Goal: Navigation & Orientation: Find specific page/section

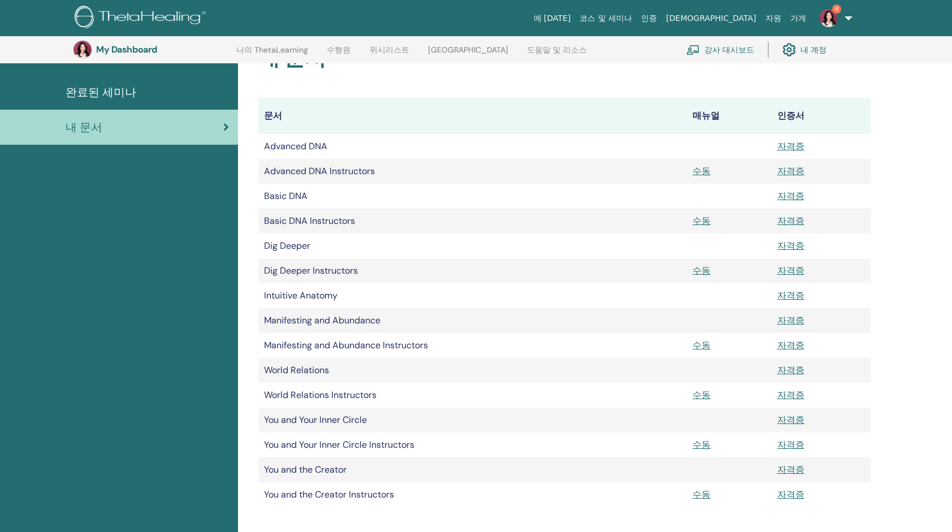
scroll to position [197, 0]
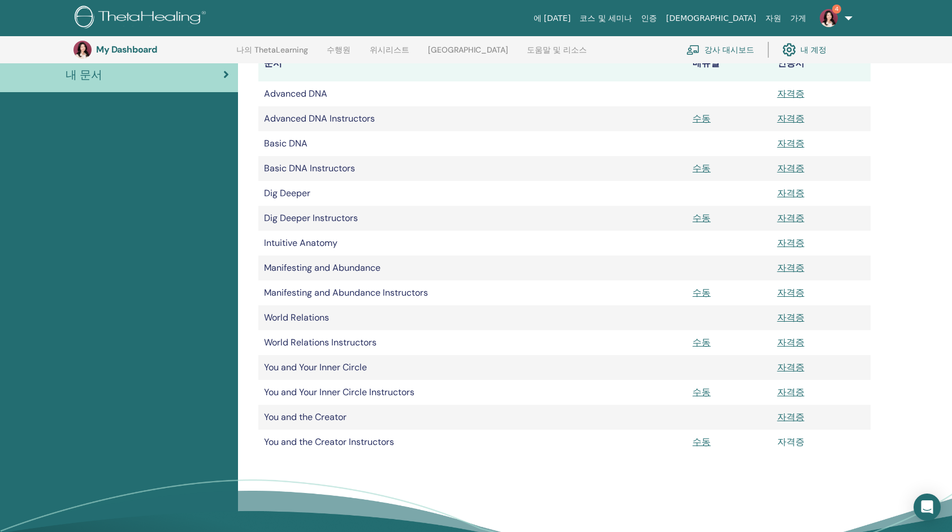
click at [791, 442] on link "자격증" at bounding box center [791, 442] width 27 height 12
click at [907, 327] on div "내 문서 문서 매뉴얼 인증서 Advanced DNA 자격증 Advanced DNA Instructors [GEOGRAPHIC_DATA] 자격증…" at bounding box center [595, 272] width 714 height 641
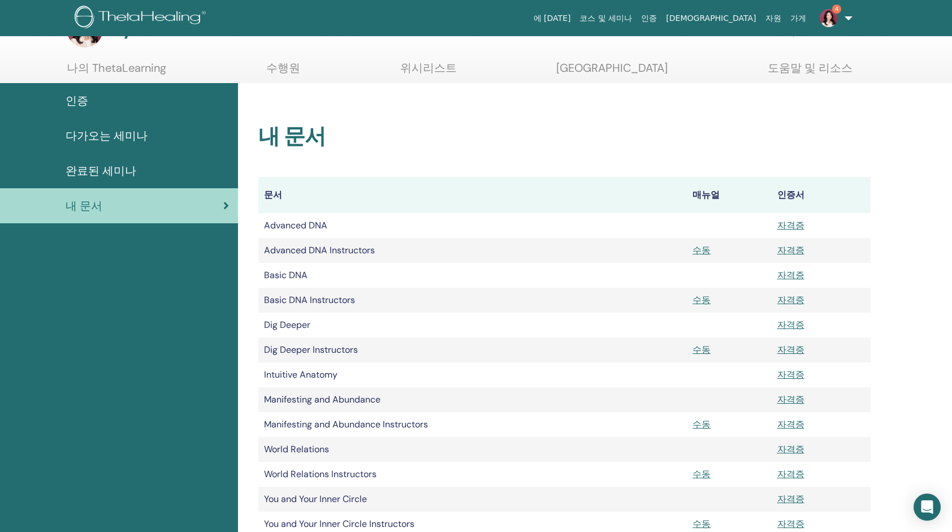
scroll to position [57, 0]
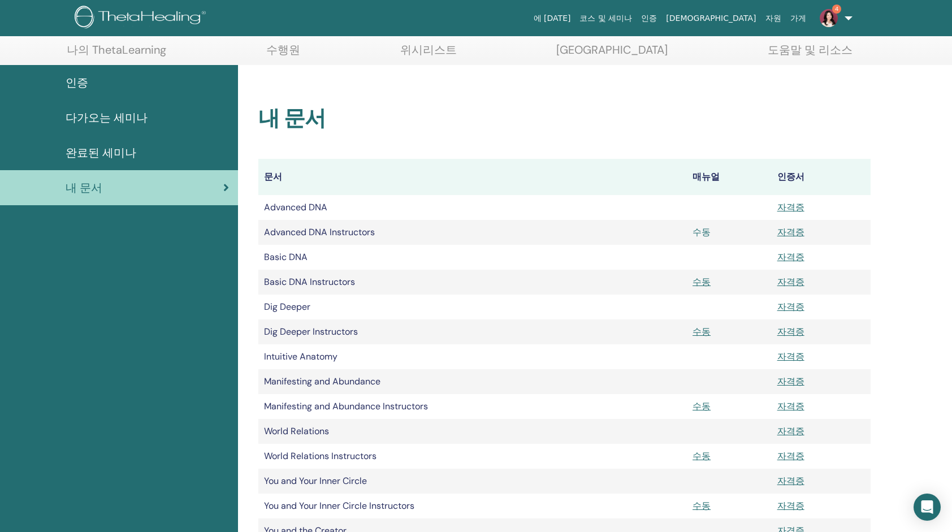
click at [704, 232] on link "수동" at bounding box center [702, 232] width 18 height 12
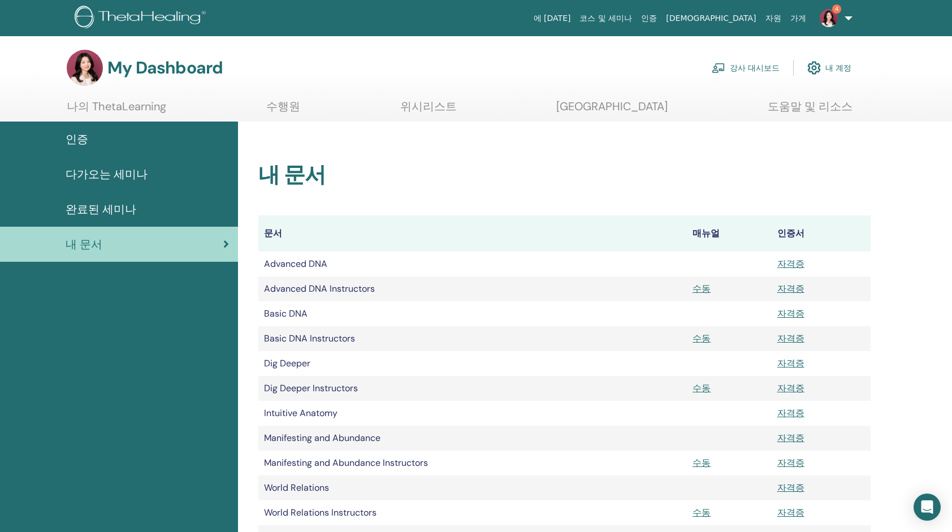
scroll to position [57, 0]
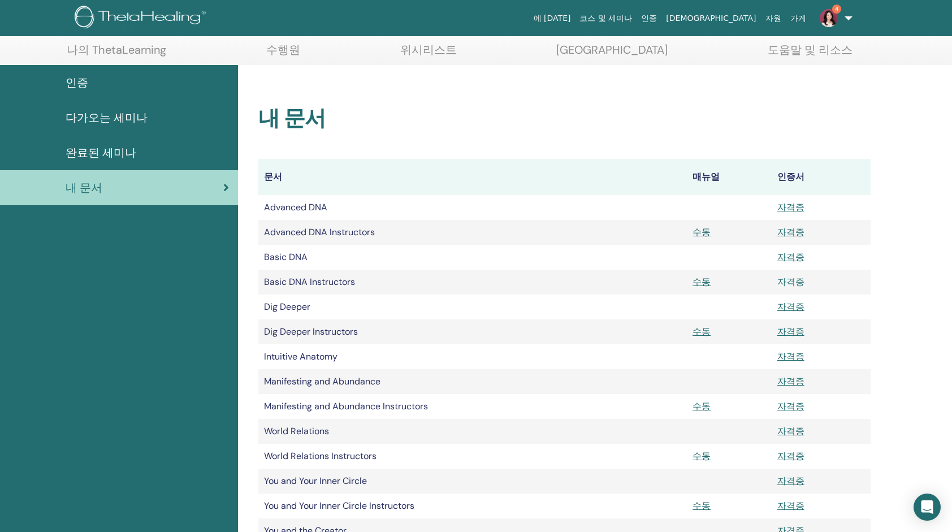
click at [788, 282] on link "자격증" at bounding box center [791, 282] width 27 height 12
click at [790, 232] on link "자격증" at bounding box center [791, 232] width 27 height 12
click at [790, 330] on link "자격증" at bounding box center [791, 332] width 27 height 12
click at [787, 378] on link "자격증" at bounding box center [791, 382] width 27 height 12
click at [795, 456] on link "자격증" at bounding box center [791, 456] width 27 height 12
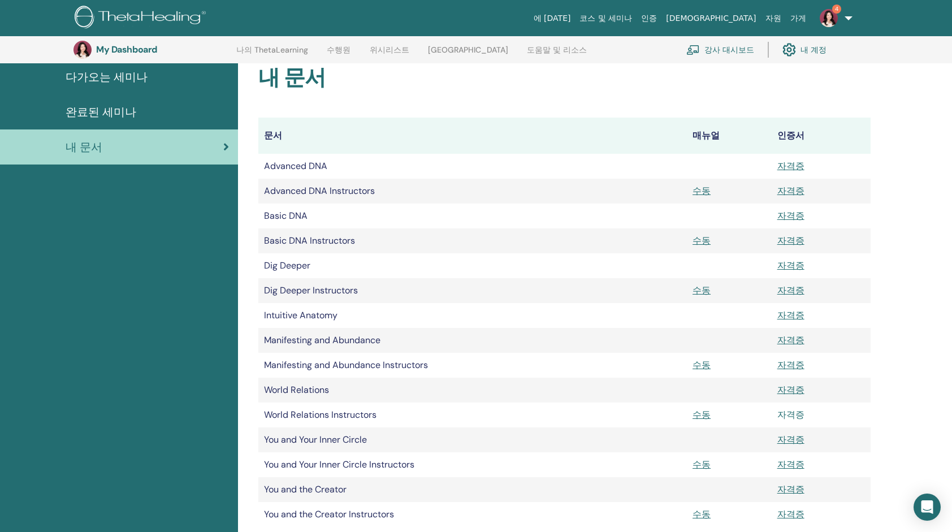
scroll to position [197, 0]
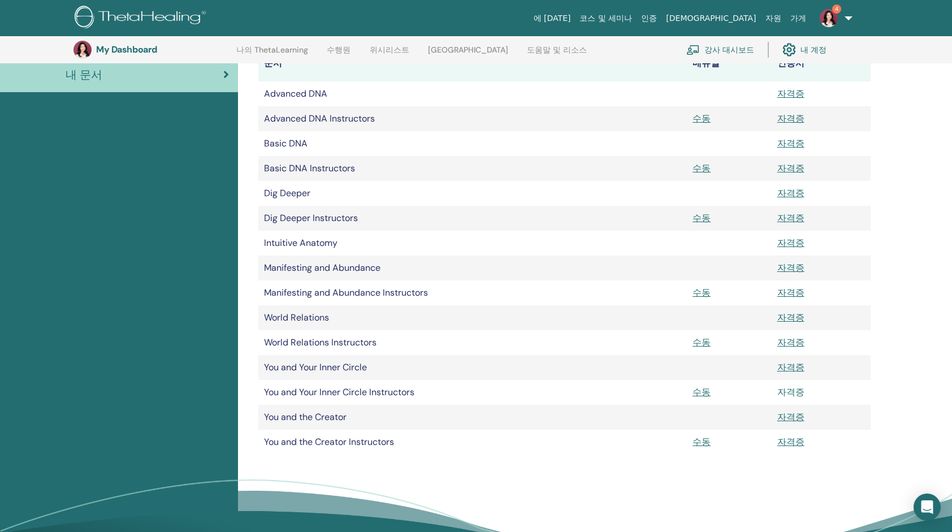
click at [786, 389] on link "자격증" at bounding box center [791, 392] width 27 height 12
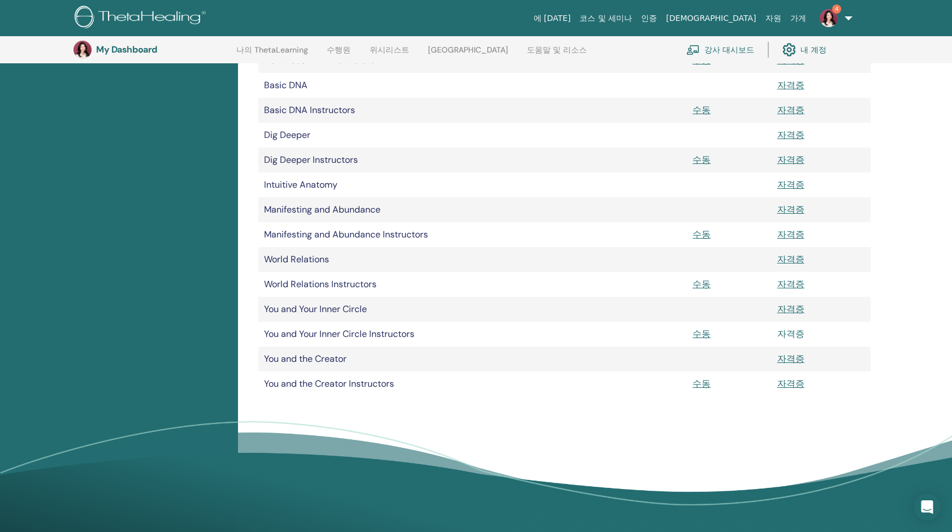
scroll to position [310, 0]
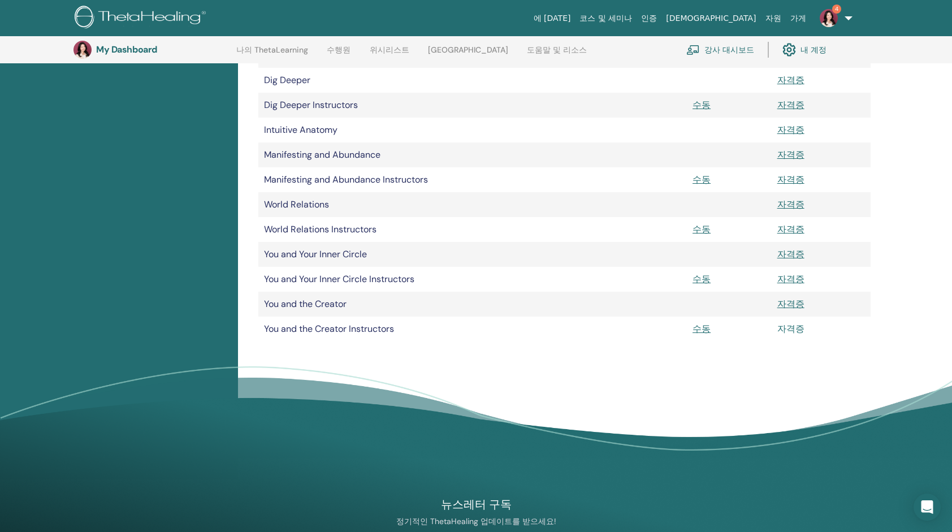
click at [791, 330] on link "자격증" at bounding box center [791, 329] width 27 height 12
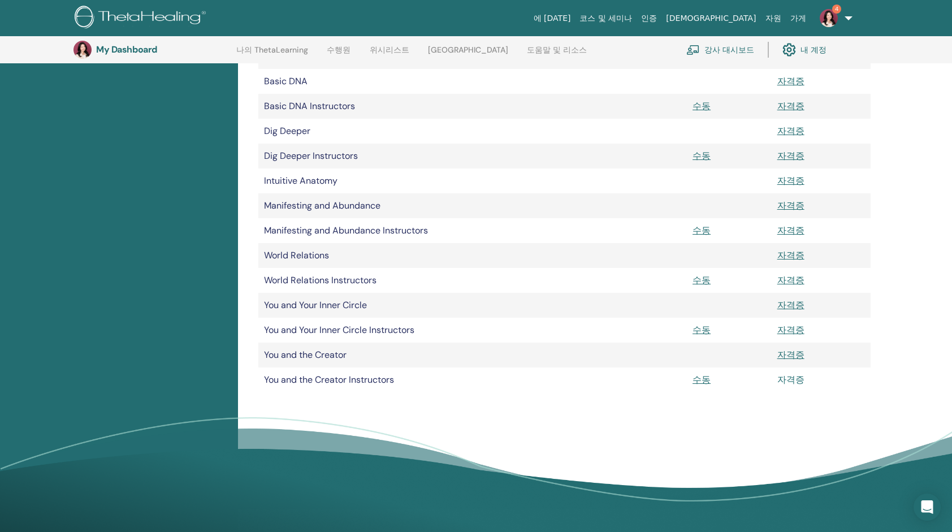
scroll to position [197, 0]
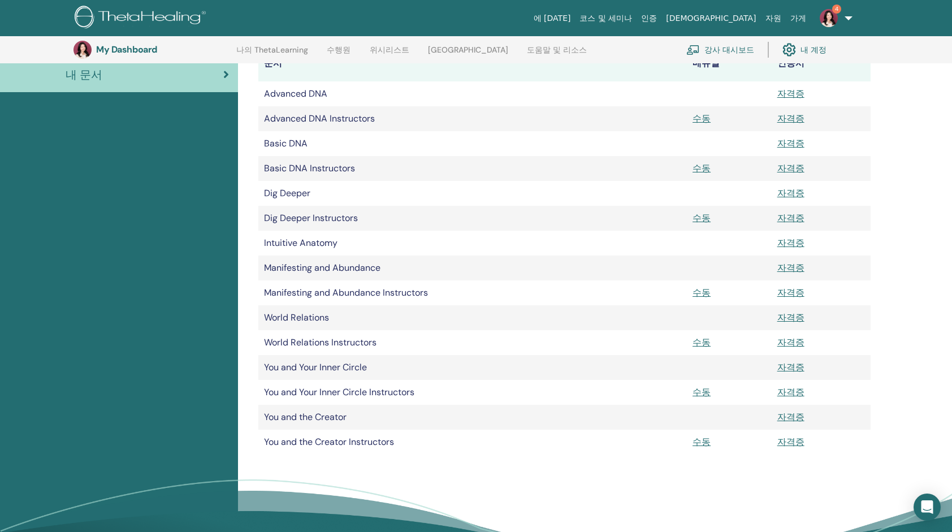
click at [561, 471] on div "내 문서 문서 매뉴얼 인증서 Advanced DNA 자격증 Advanced DNA Instructors 수동 자격증 Basic DNA" at bounding box center [595, 272] width 714 height 641
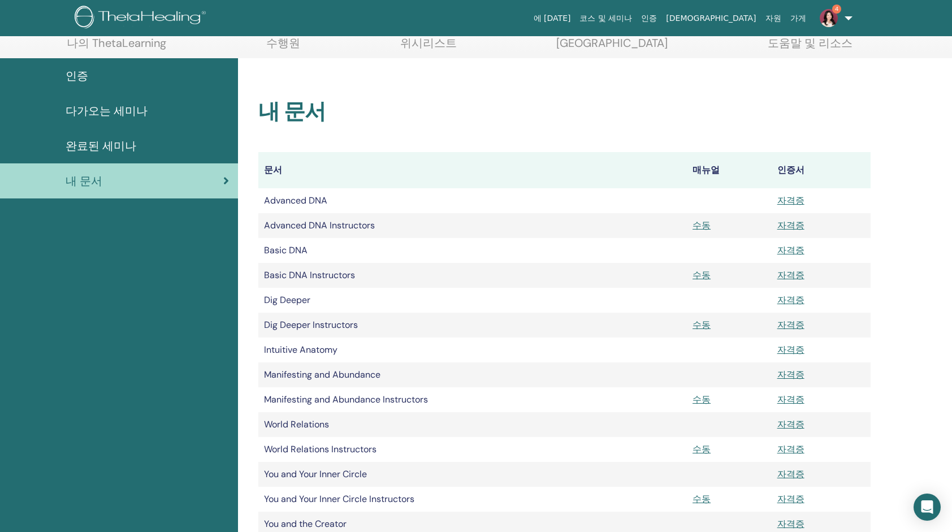
scroll to position [140, 0]
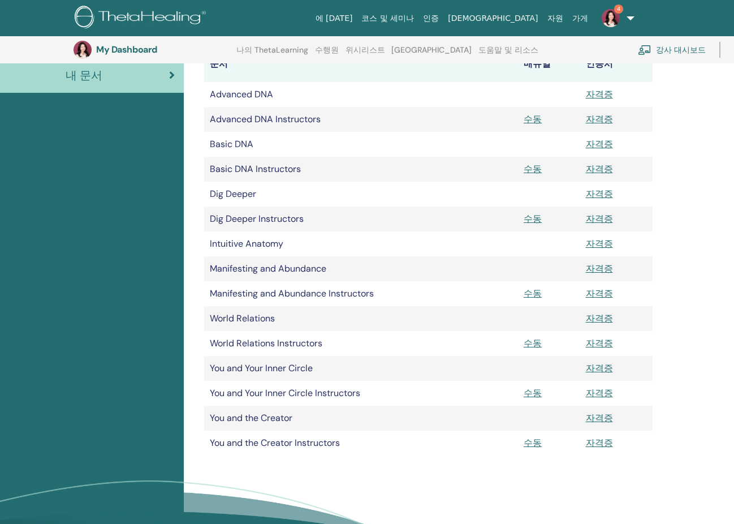
scroll to position [197, 0]
click at [597, 292] on link "자격증" at bounding box center [599, 293] width 27 height 12
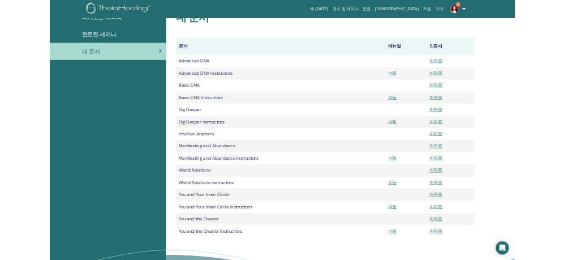
scroll to position [140, 0]
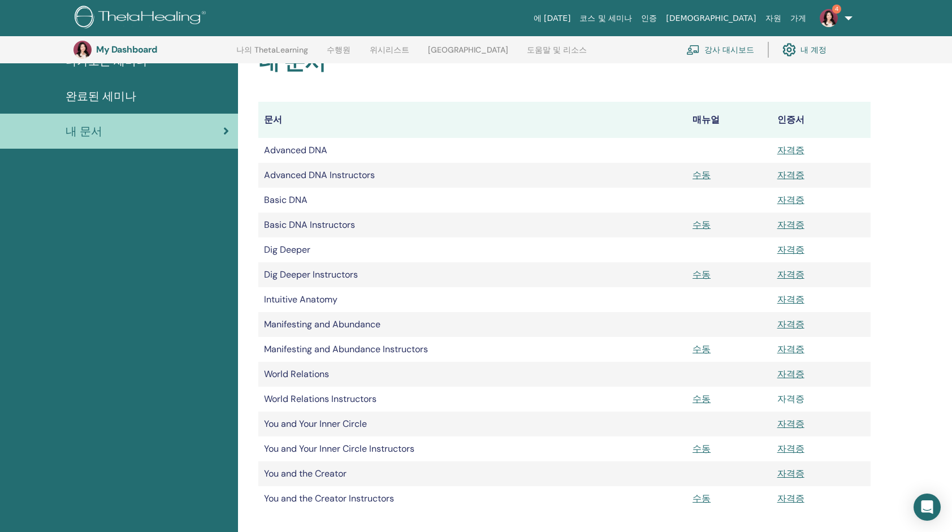
click at [793, 399] on link "자격증" at bounding box center [791, 399] width 27 height 12
drag, startPoint x: 950, startPoint y: 155, endPoint x: 914, endPoint y: 126, distance: 45.8
click at [943, 149] on div "내 문서 문서 매뉴얼 인증서 Advanced DNA 자격증 Advanced DNA Instructors 수동 자격증 Basic DNA" at bounding box center [595, 328] width 714 height 641
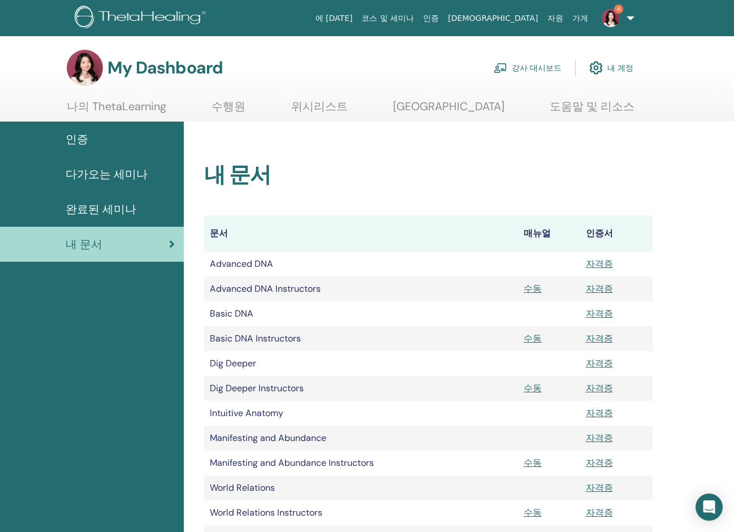
click at [615, 18] on img at bounding box center [611, 18] width 18 height 18
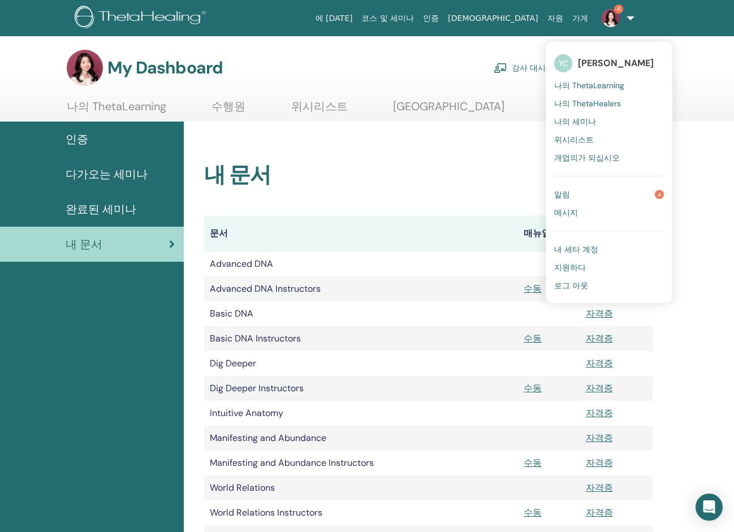
click at [568, 193] on span "알림" at bounding box center [562, 194] width 16 height 10
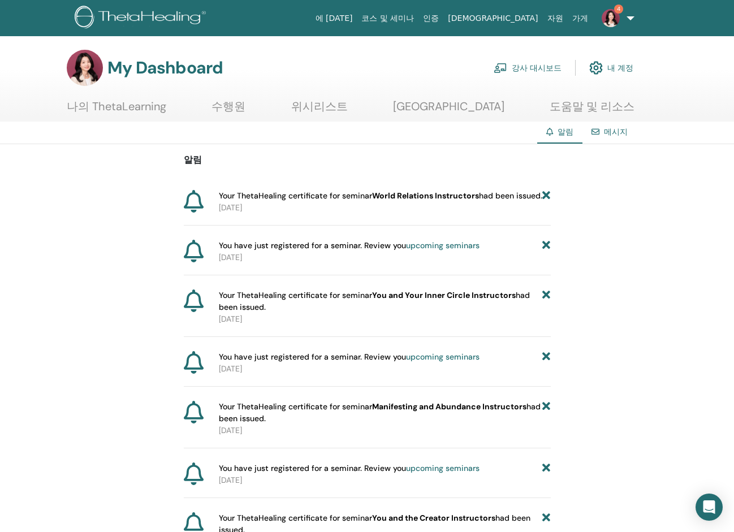
click at [628, 16] on link "4" at bounding box center [616, 18] width 46 height 36
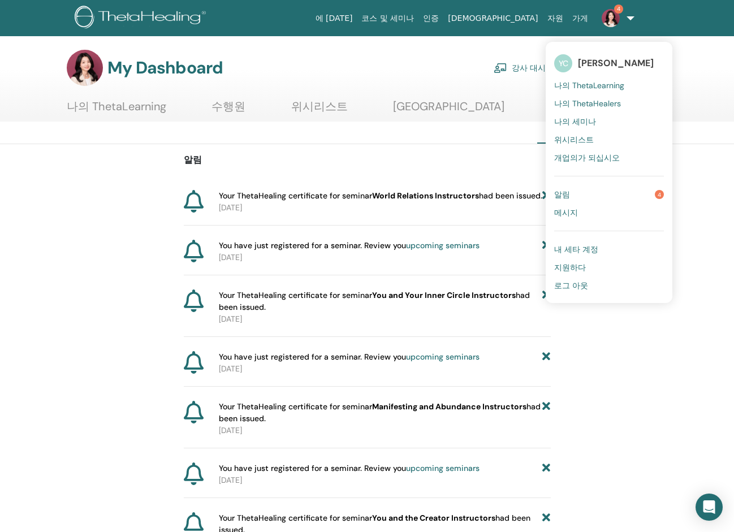
click at [598, 84] on span "나의 ThetaLearning" at bounding box center [589, 85] width 70 height 10
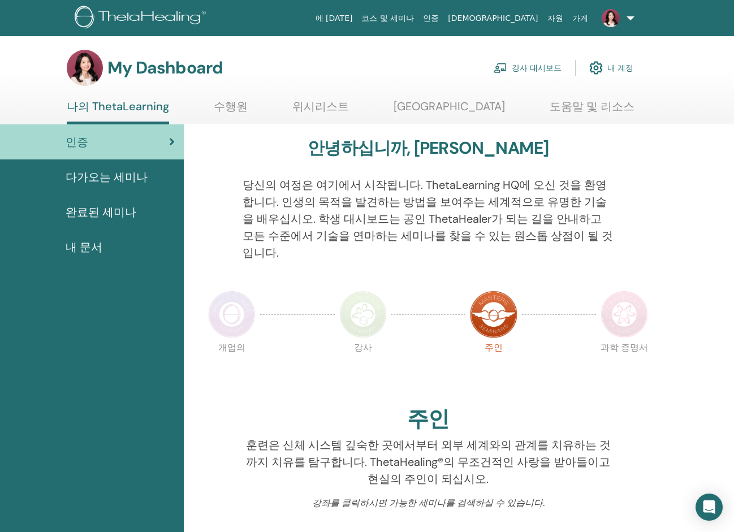
click at [539, 67] on link "강사 대시보드" at bounding box center [528, 67] width 68 height 25
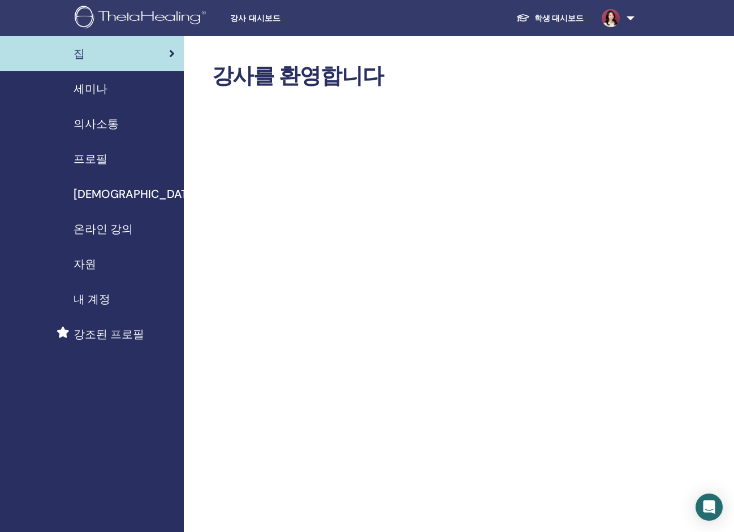
click at [611, 17] on img at bounding box center [611, 18] width 18 height 18
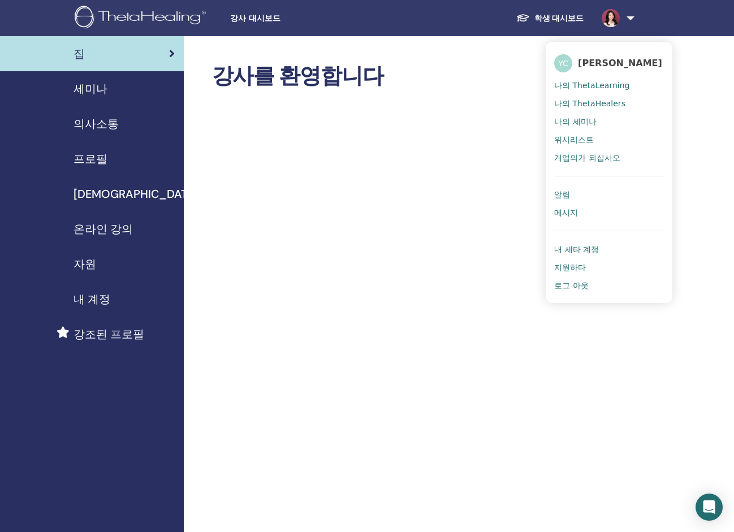
click at [559, 61] on span "YC" at bounding box center [563, 63] width 18 height 18
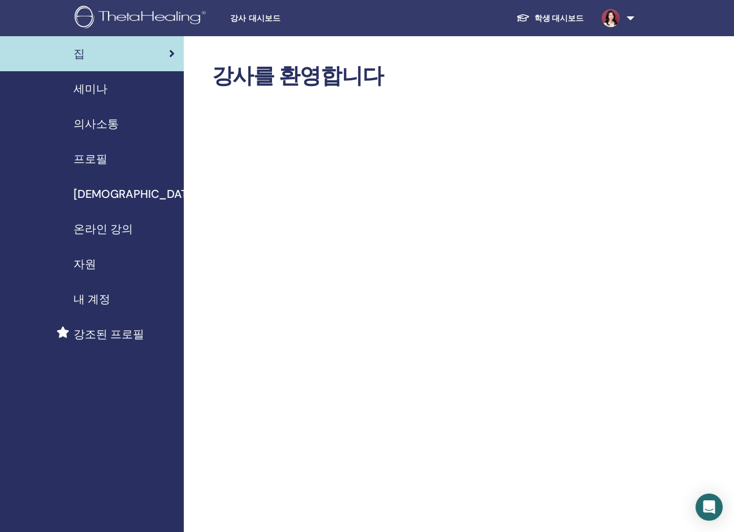
click at [622, 16] on span at bounding box center [610, 17] width 27 height 9
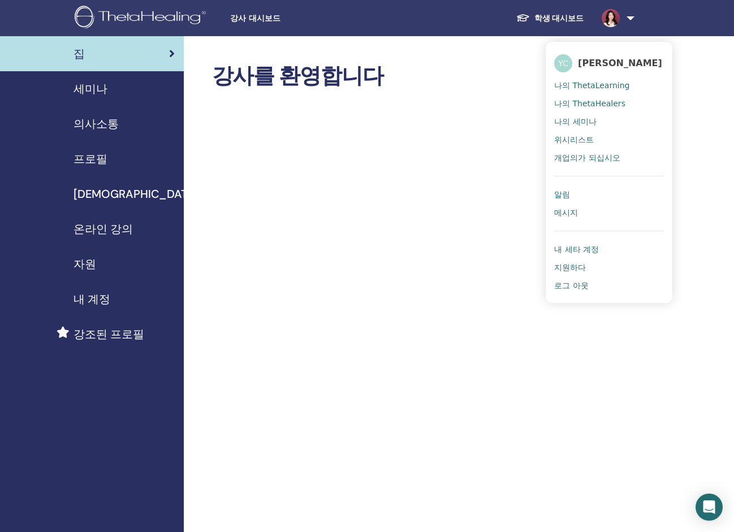
click at [579, 249] on span "내 세타 계정" at bounding box center [576, 249] width 45 height 10
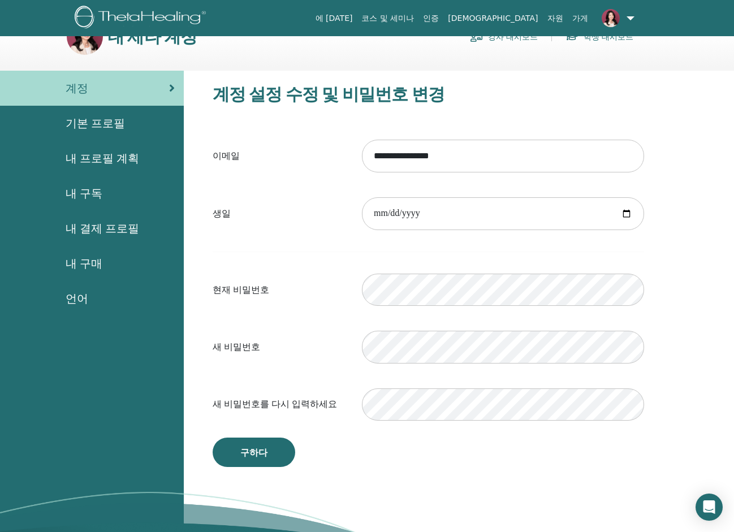
scroll to position [57, 0]
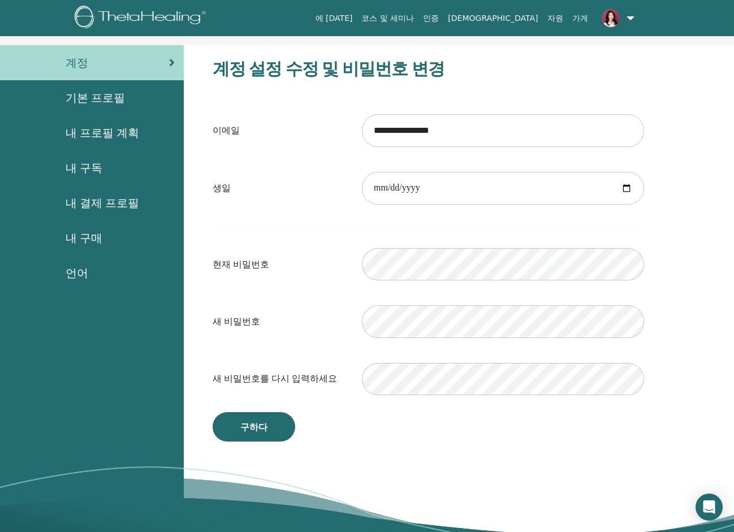
click at [110, 92] on span "기본 프로필" at bounding box center [95, 97] width 59 height 17
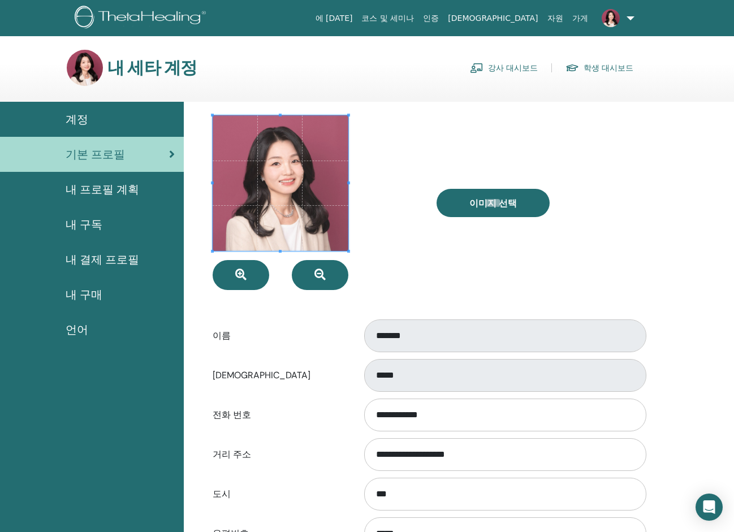
click at [121, 189] on span "내 프로필 계획" at bounding box center [103, 189] width 74 height 17
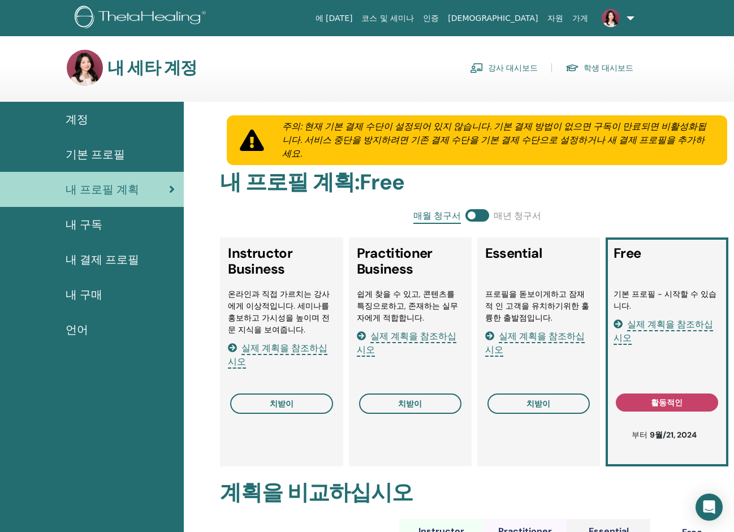
click at [79, 228] on span "내 구독" at bounding box center [84, 224] width 37 height 17
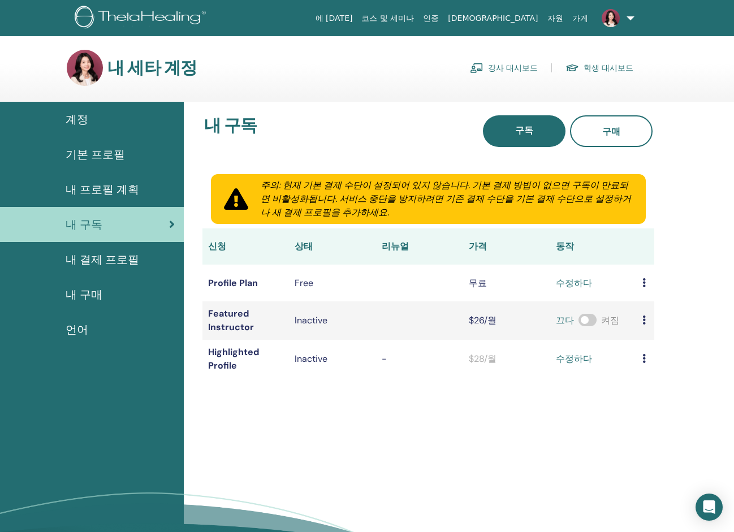
click at [90, 253] on span "내 결제 프로필" at bounding box center [103, 259] width 74 height 17
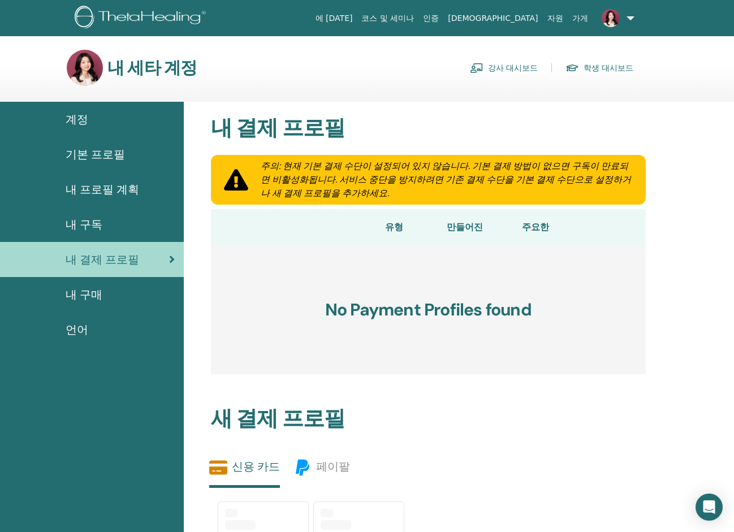
click at [88, 291] on span "내 구매" at bounding box center [84, 294] width 37 height 17
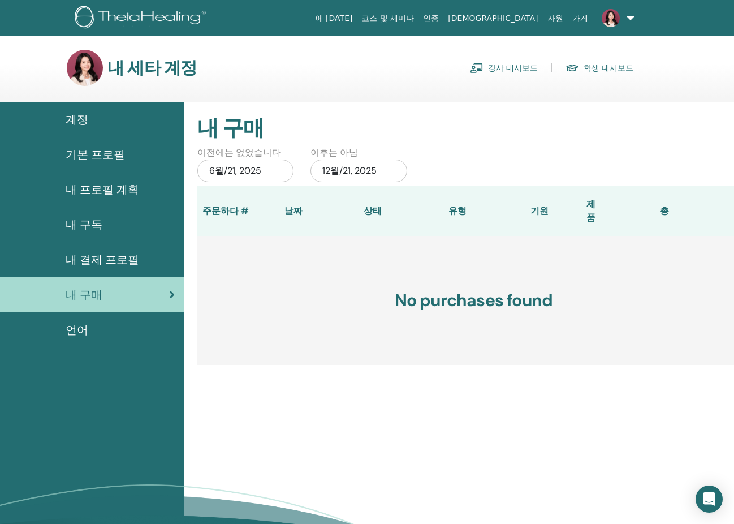
click at [79, 326] on span "언어" at bounding box center [77, 329] width 23 height 17
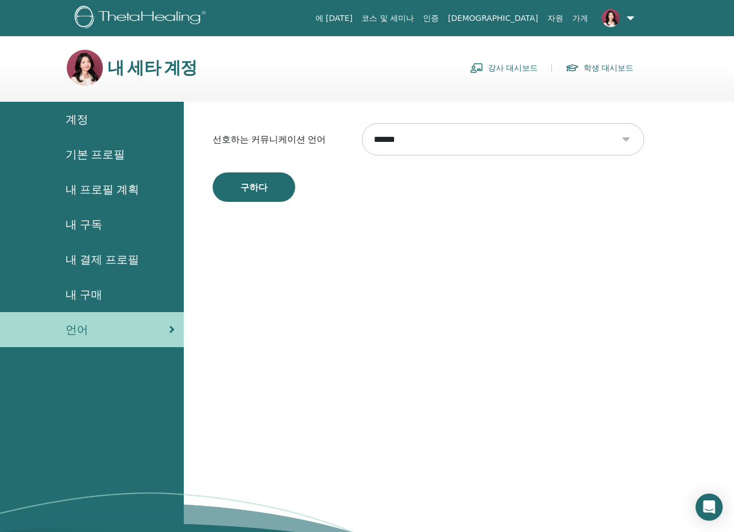
click at [583, 19] on link "가게" at bounding box center [580, 18] width 25 height 21
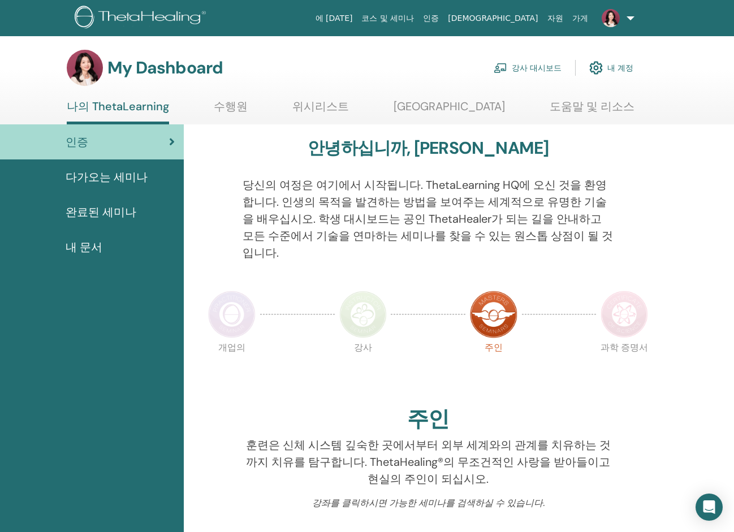
click at [248, 103] on link "수행원" at bounding box center [231, 111] width 34 height 22
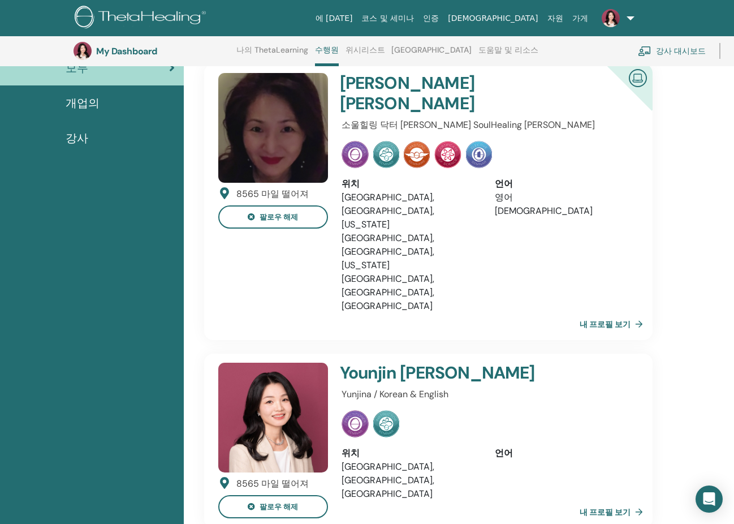
scroll to position [86, 0]
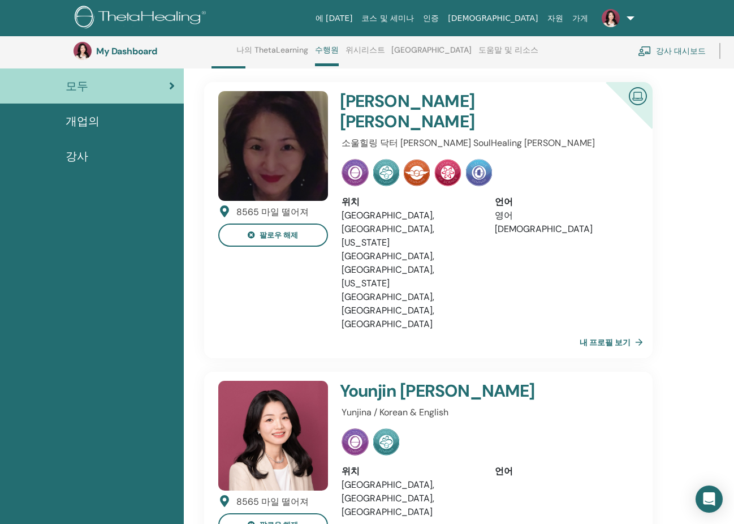
click at [598, 519] on link "내 프로필 보기" at bounding box center [614, 530] width 68 height 23
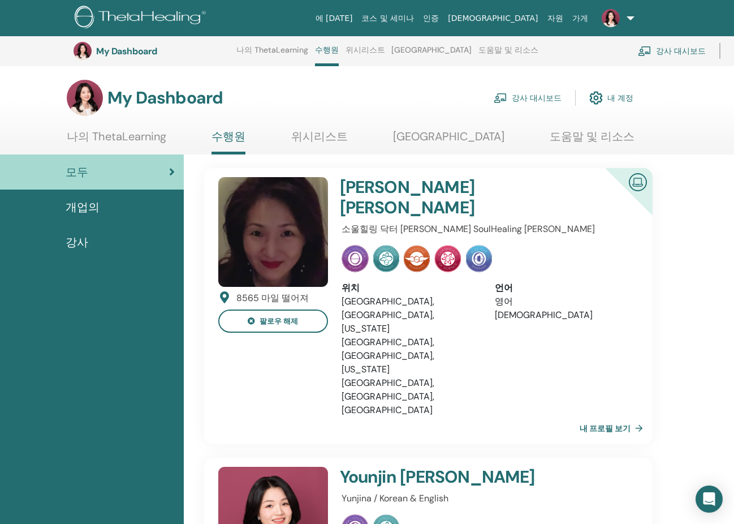
scroll to position [86, 0]
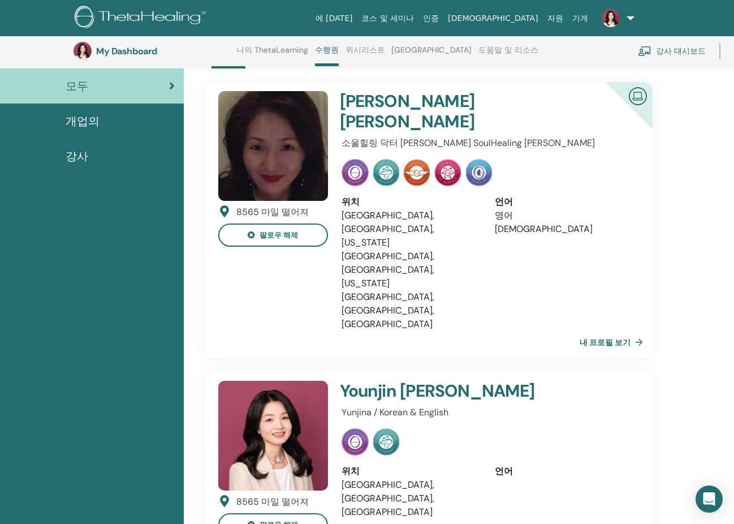
click at [278, 381] on img at bounding box center [273, 436] width 110 height 110
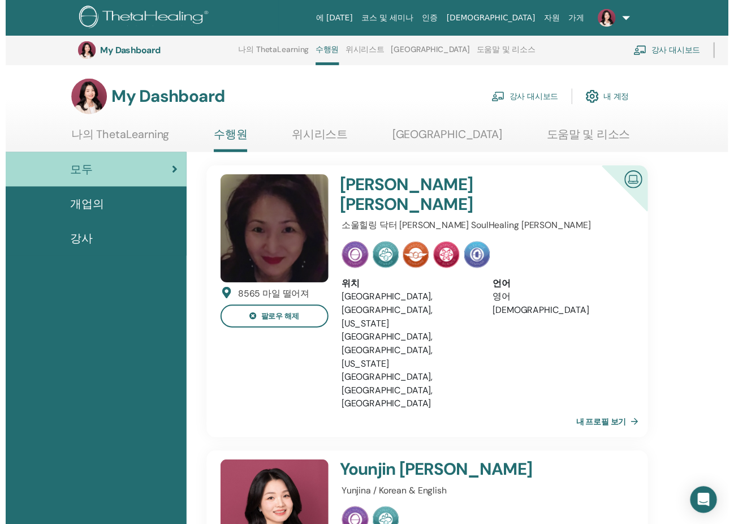
scroll to position [86, 0]
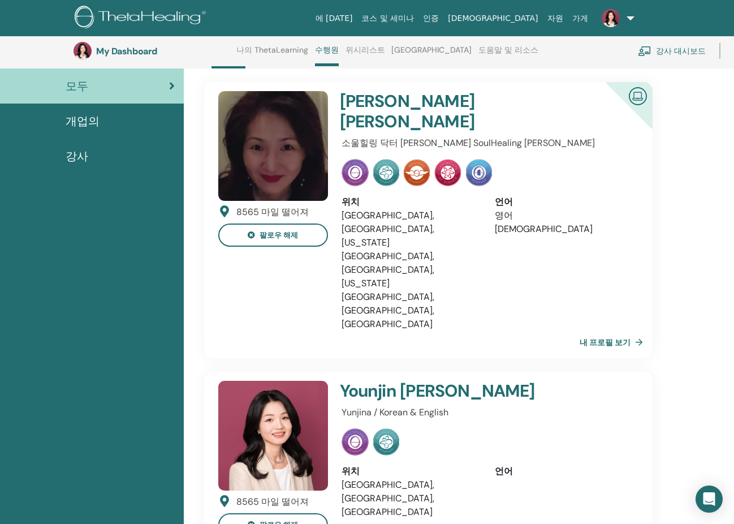
click at [607, 519] on link "내 프로필 보기" at bounding box center [614, 530] width 68 height 23
